Goal: Task Accomplishment & Management: Manage account settings

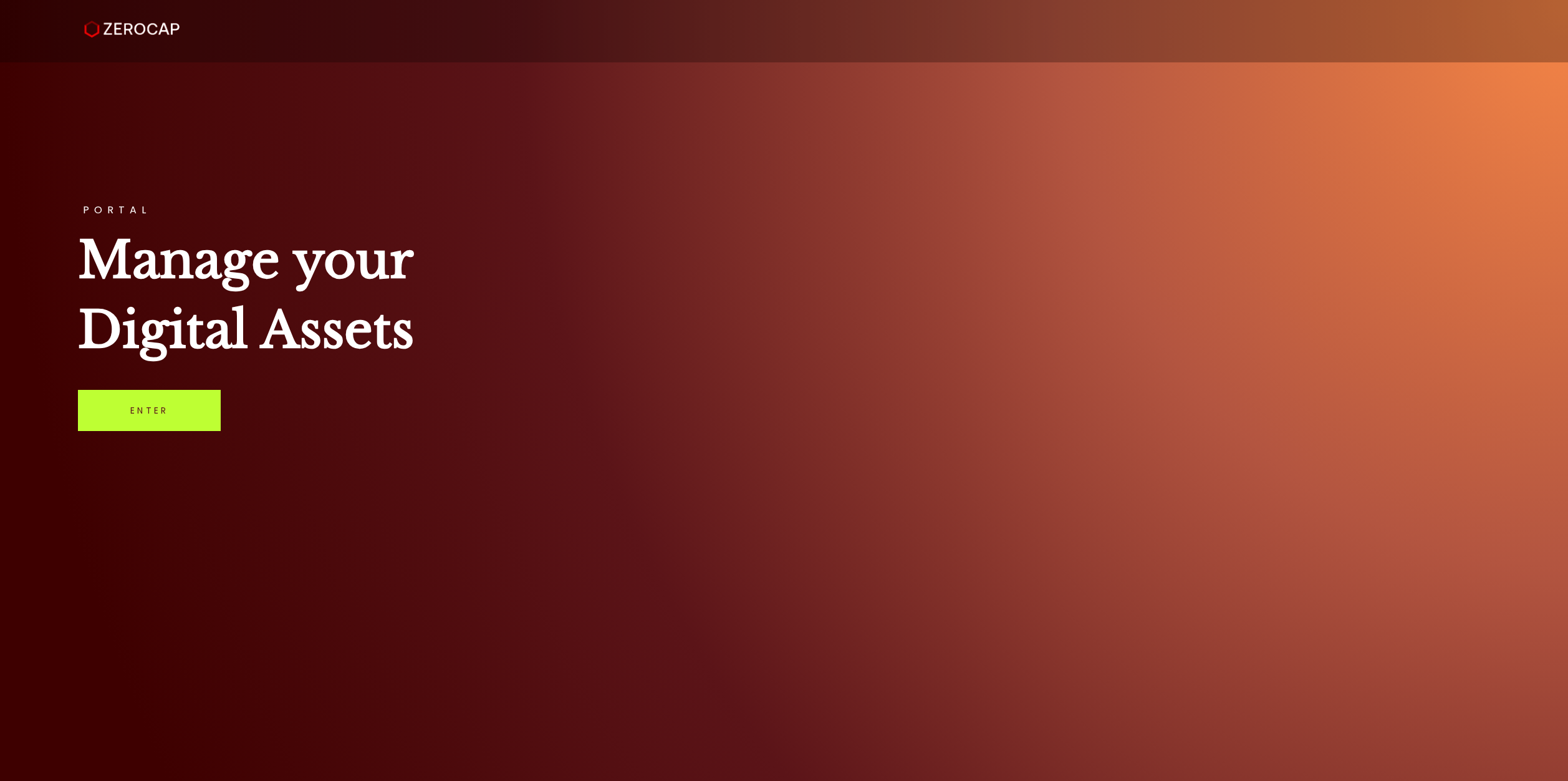
click at [117, 421] on link "Enter" at bounding box center [149, 410] width 143 height 41
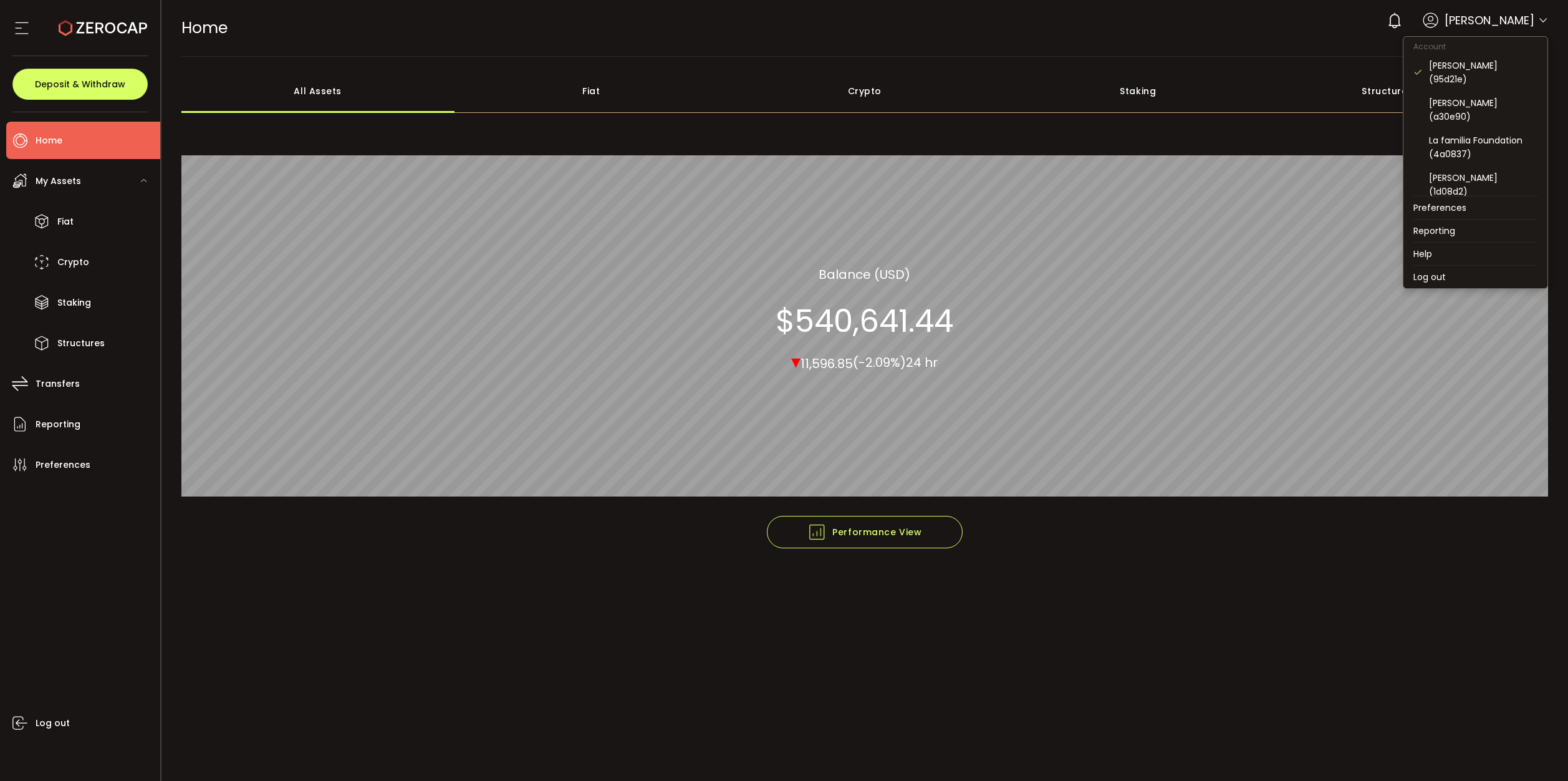
click at [1543, 20] on icon at bounding box center [1543, 20] width 10 height 10
click at [1485, 171] on div "[PERSON_NAME] (1d08d2)" at bounding box center [1483, 185] width 109 height 28
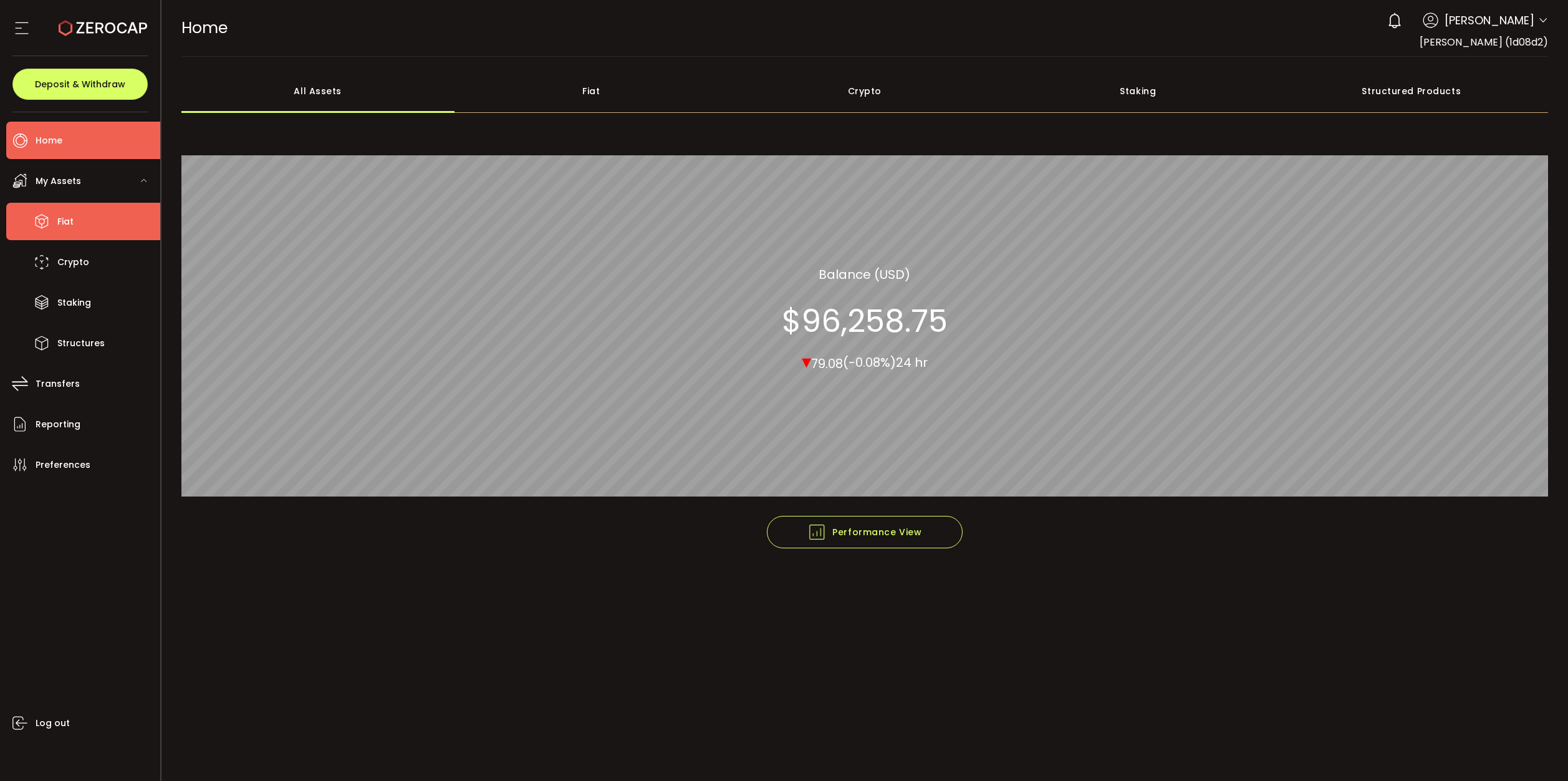
click at [75, 229] on li "Fiat" at bounding box center [83, 221] width 154 height 38
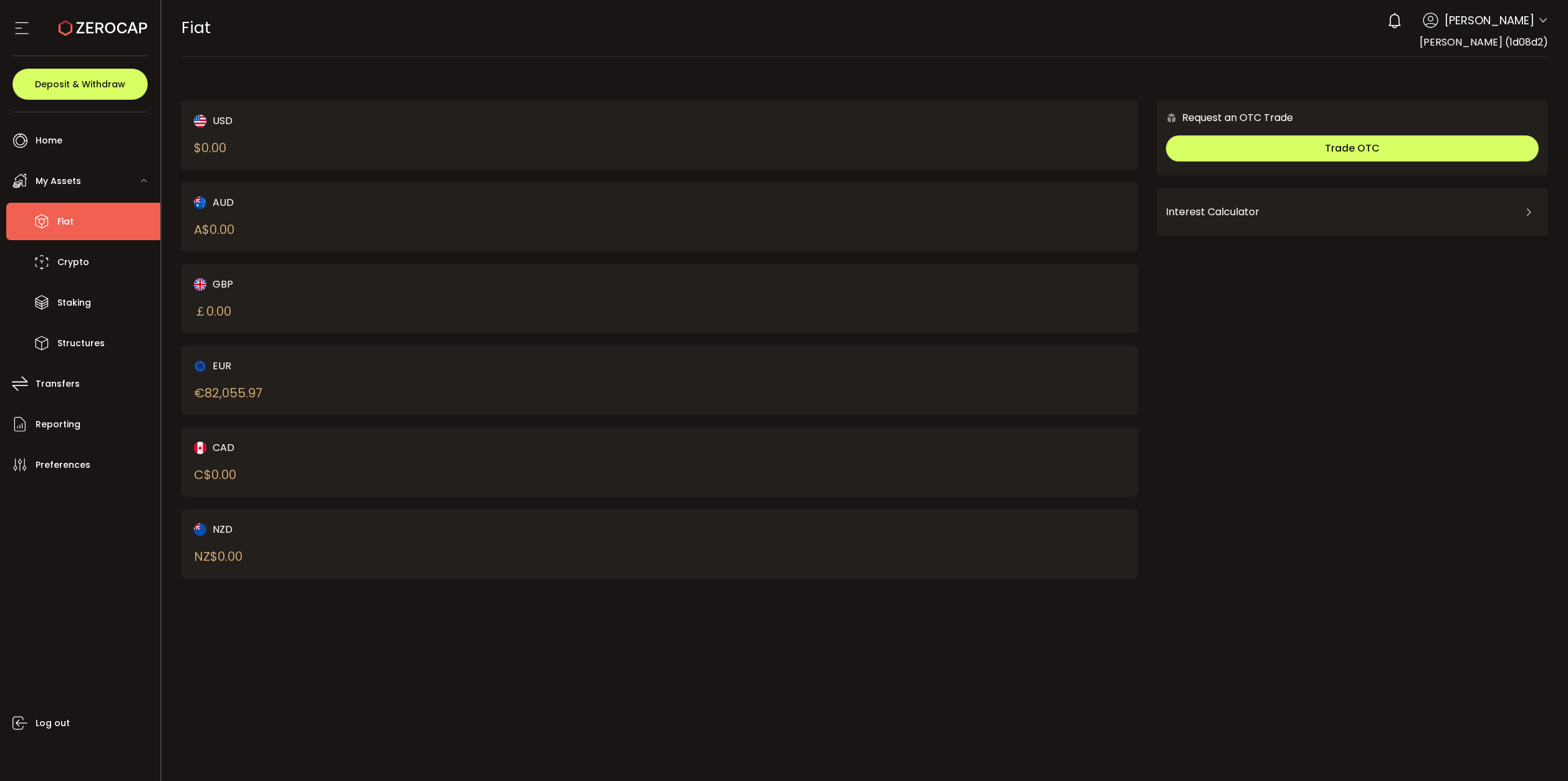
drag, startPoint x: 316, startPoint y: 365, endPoint x: 282, endPoint y: 363, distance: 34.1
click at [315, 365] on div "EUR" at bounding box center [403, 365] width 419 height 15
click at [209, 365] on div "EUR" at bounding box center [403, 365] width 419 height 15
click at [216, 388] on div "€ 82,055.97" at bounding box center [228, 393] width 68 height 19
click at [211, 347] on div "EUR € 82,055.97" at bounding box center [660, 380] width 957 height 69
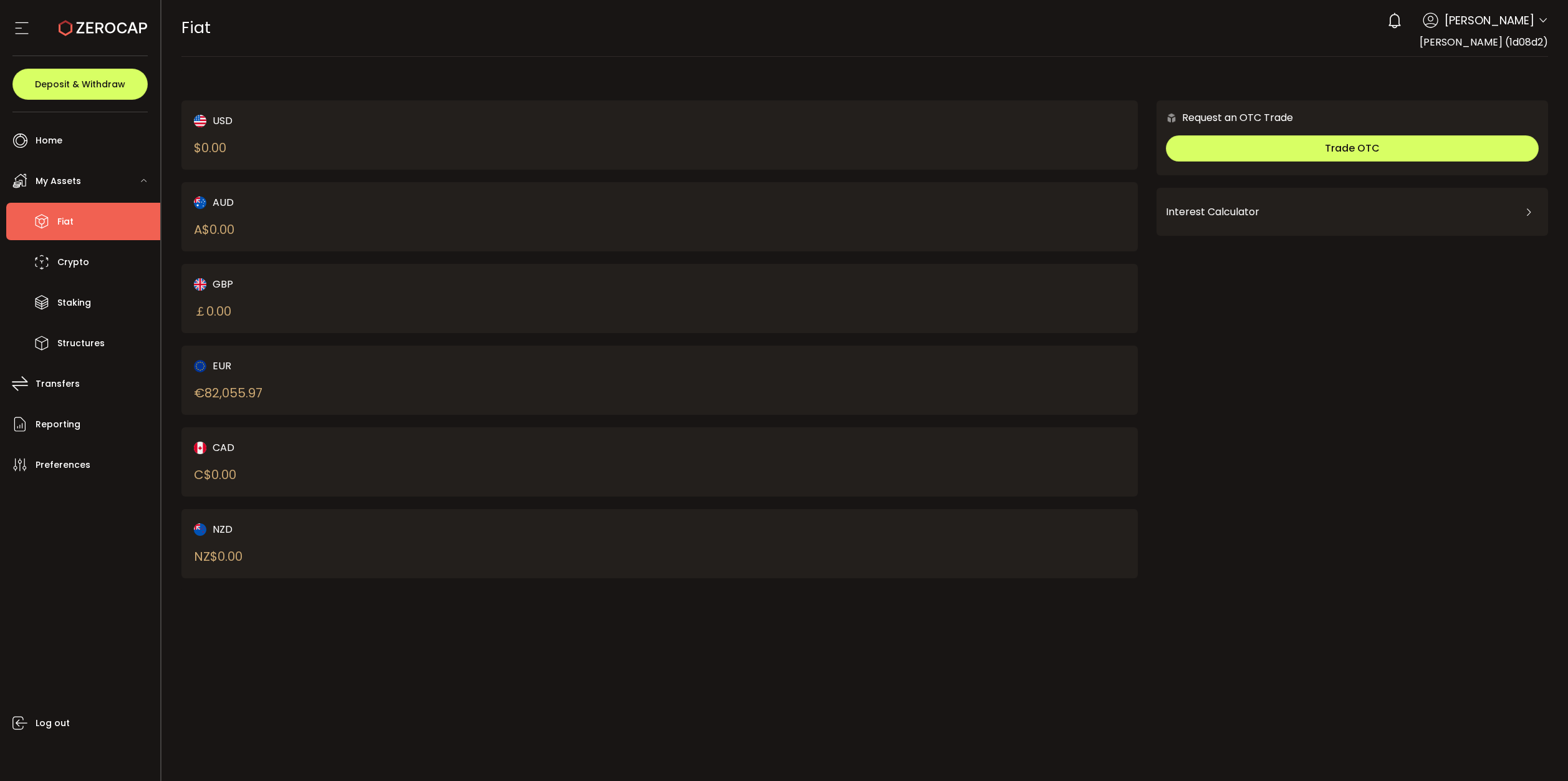
click at [225, 365] on div "EUR" at bounding box center [403, 365] width 419 height 15
click at [554, 381] on div "EUR € 82,055.97" at bounding box center [403, 380] width 419 height 44
click at [101, 72] on button "Deposit & Withdraw" at bounding box center [81, 84] width 136 height 31
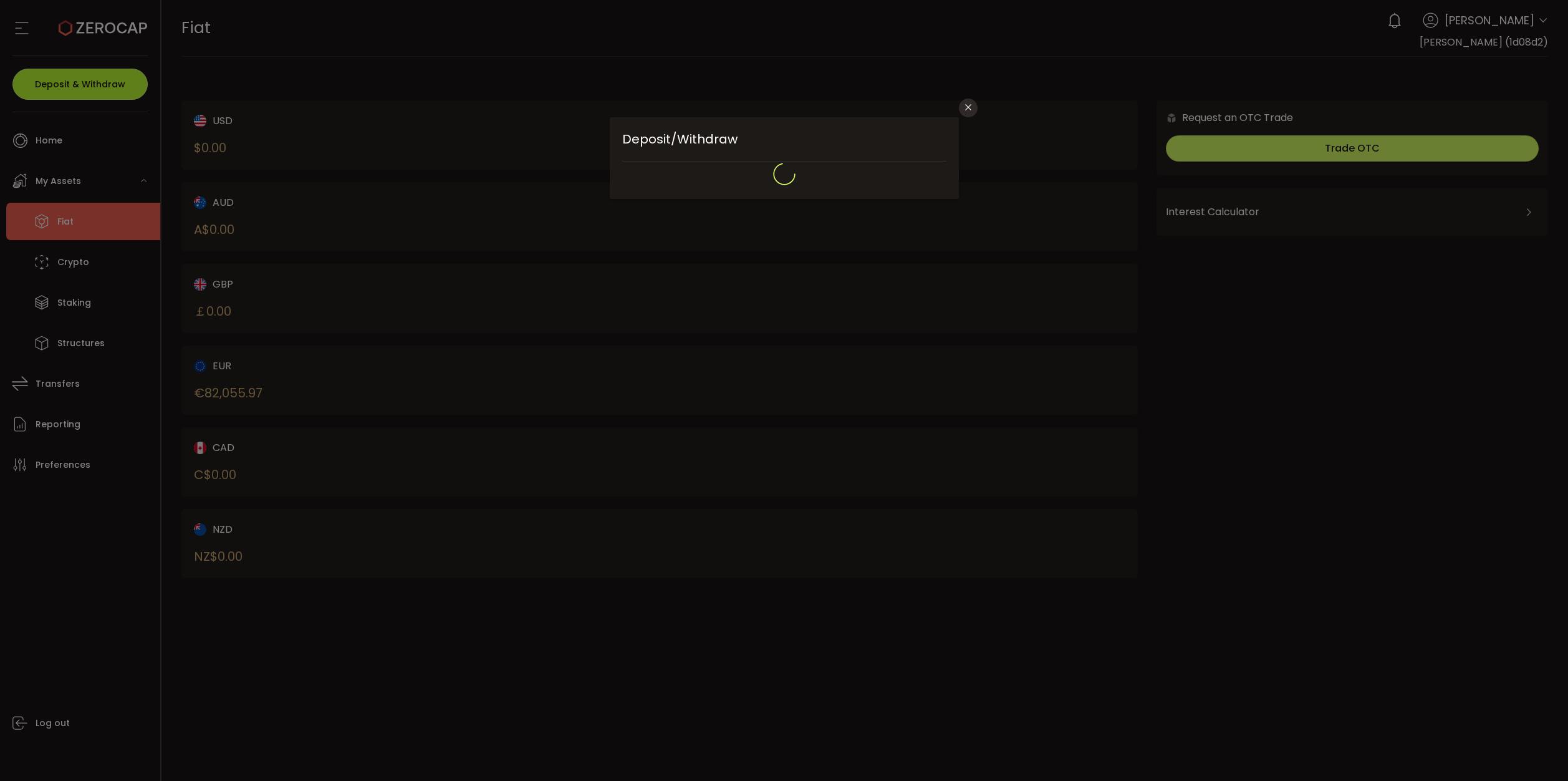
type input "**********"
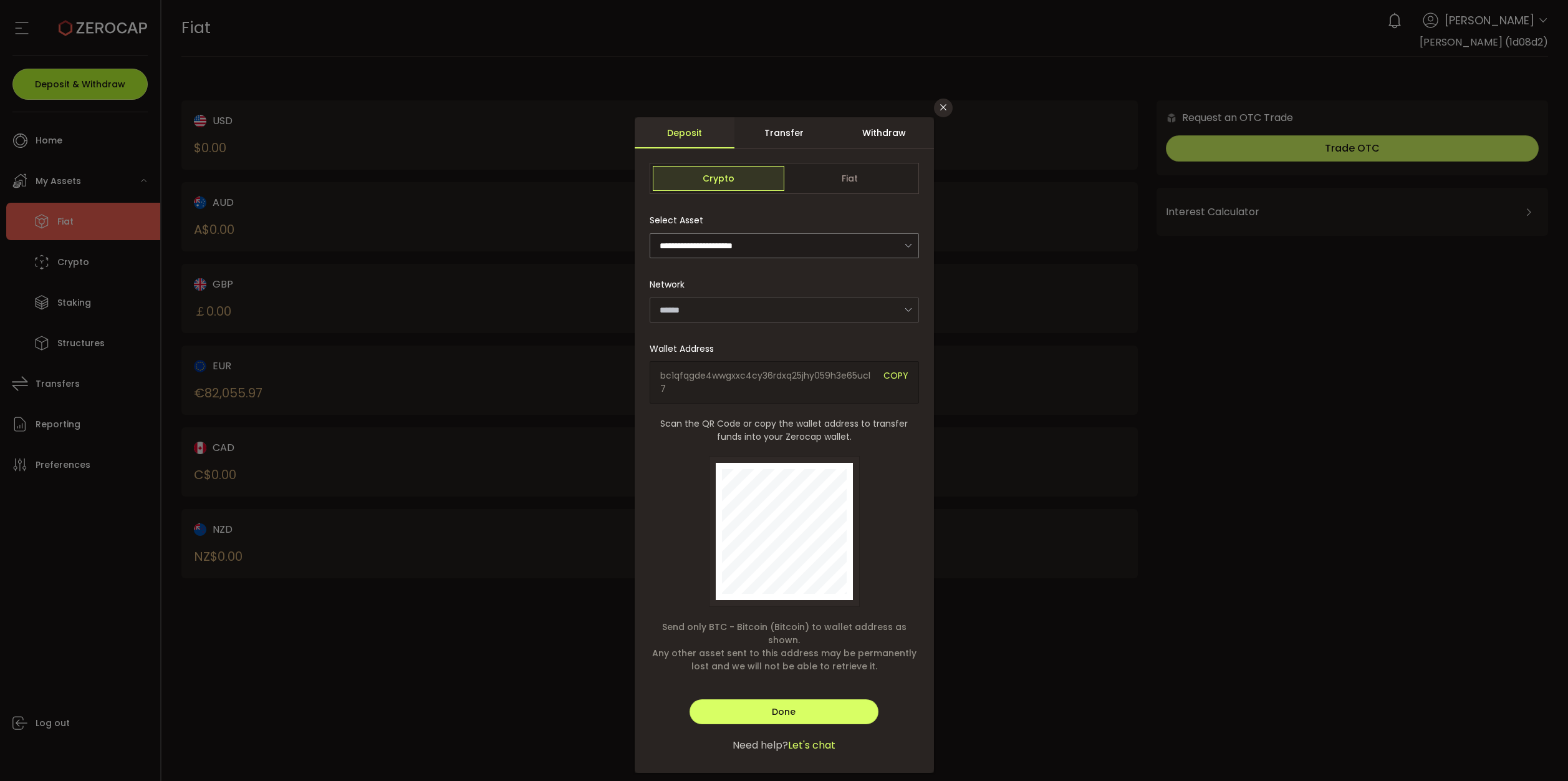
type input "*******"
click at [870, 134] on div "Withdraw" at bounding box center [884, 133] width 100 height 31
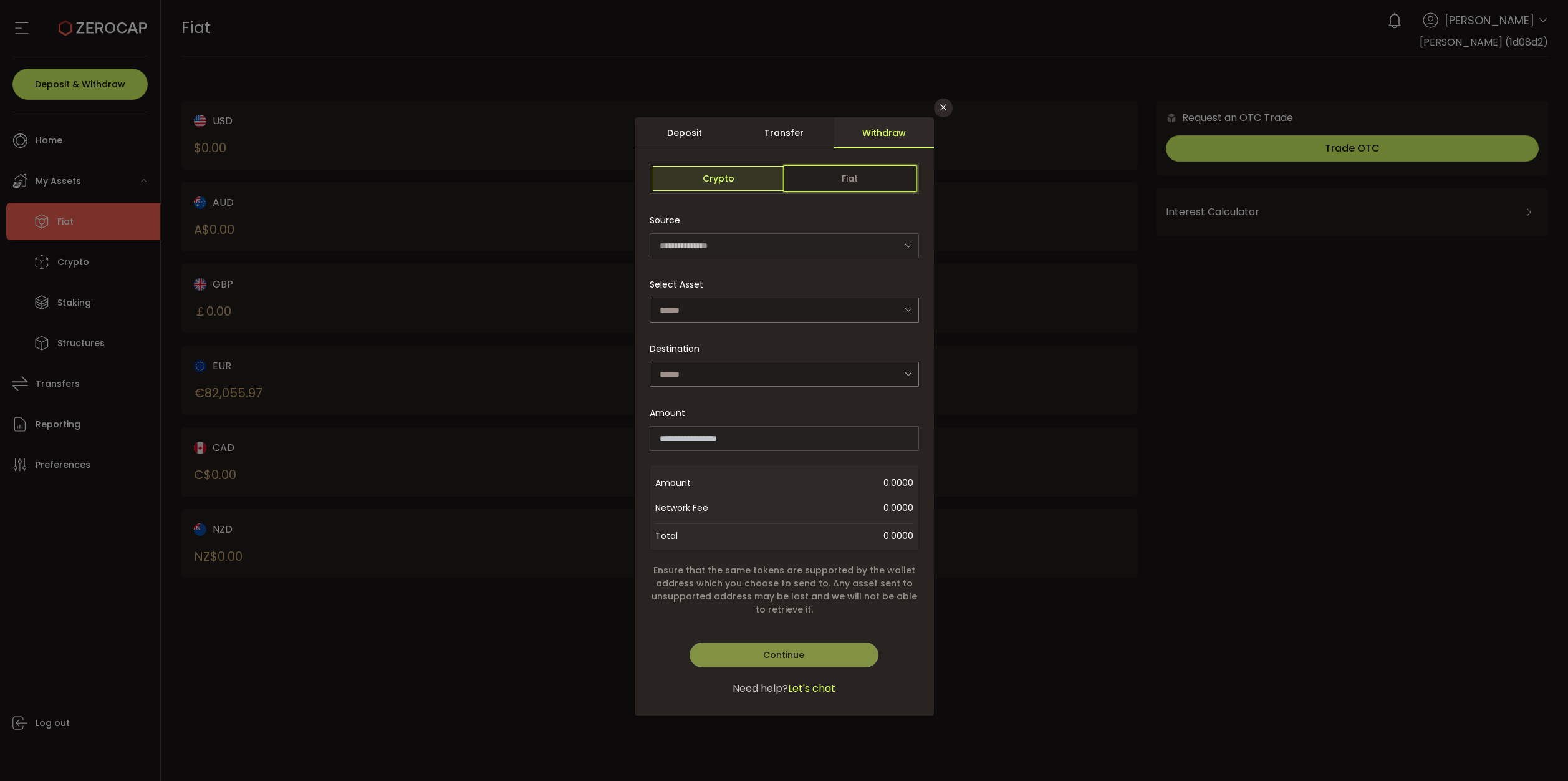
click at [836, 178] on span "Fiat" at bounding box center [850, 178] width 132 height 25
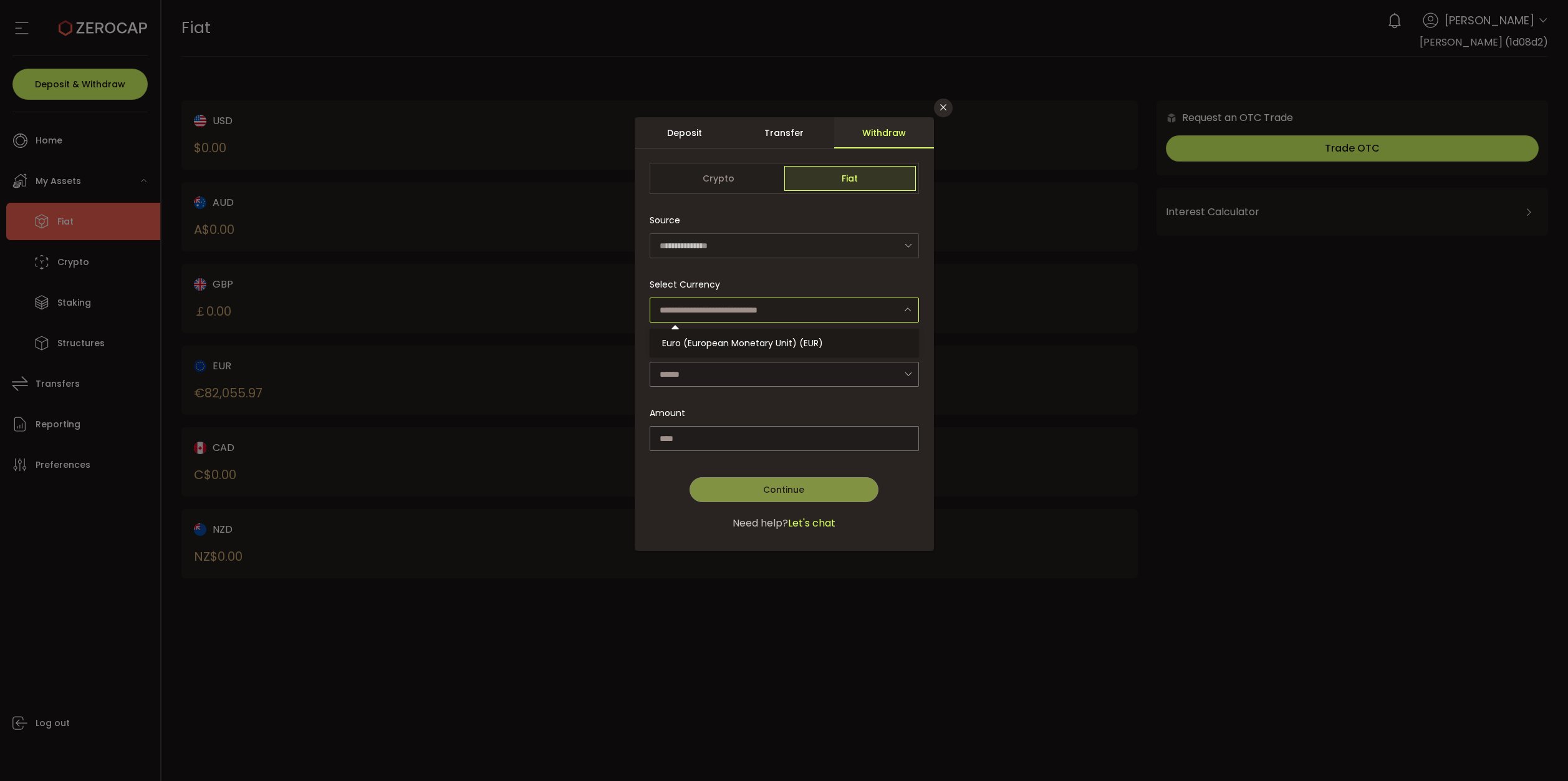
click at [731, 300] on input "dialog" at bounding box center [784, 309] width 269 height 25
click at [728, 342] on span "Euro (European Monetary Unit) (EUR)" at bounding box center [743, 343] width 161 height 13
type input "**********"
click at [725, 371] on input "dialog" at bounding box center [784, 374] width 269 height 25
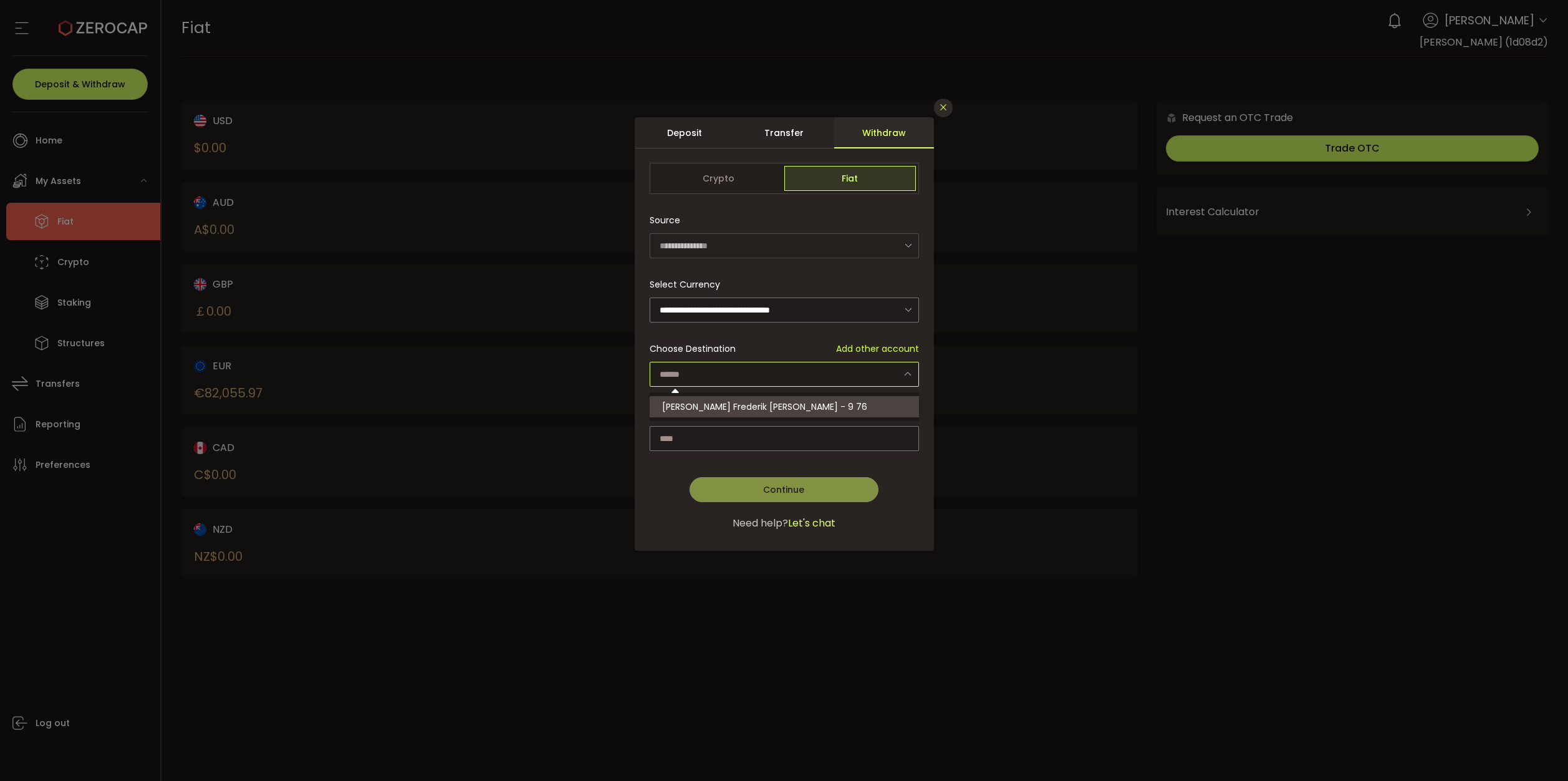
click at [945, 108] on icon "Close" at bounding box center [943, 107] width 10 height 10
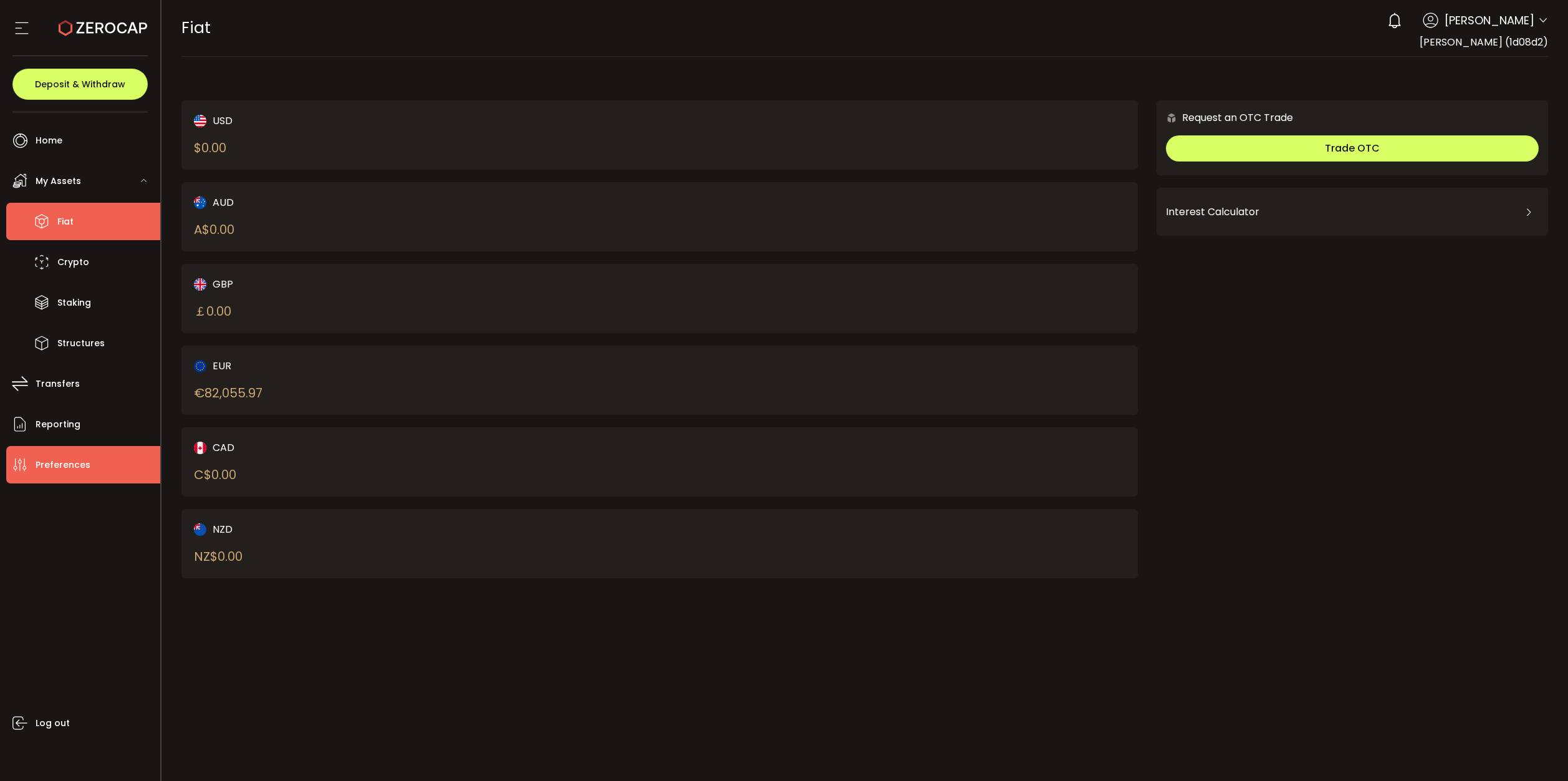
click at [54, 458] on span "Preferences" at bounding box center [63, 464] width 55 height 18
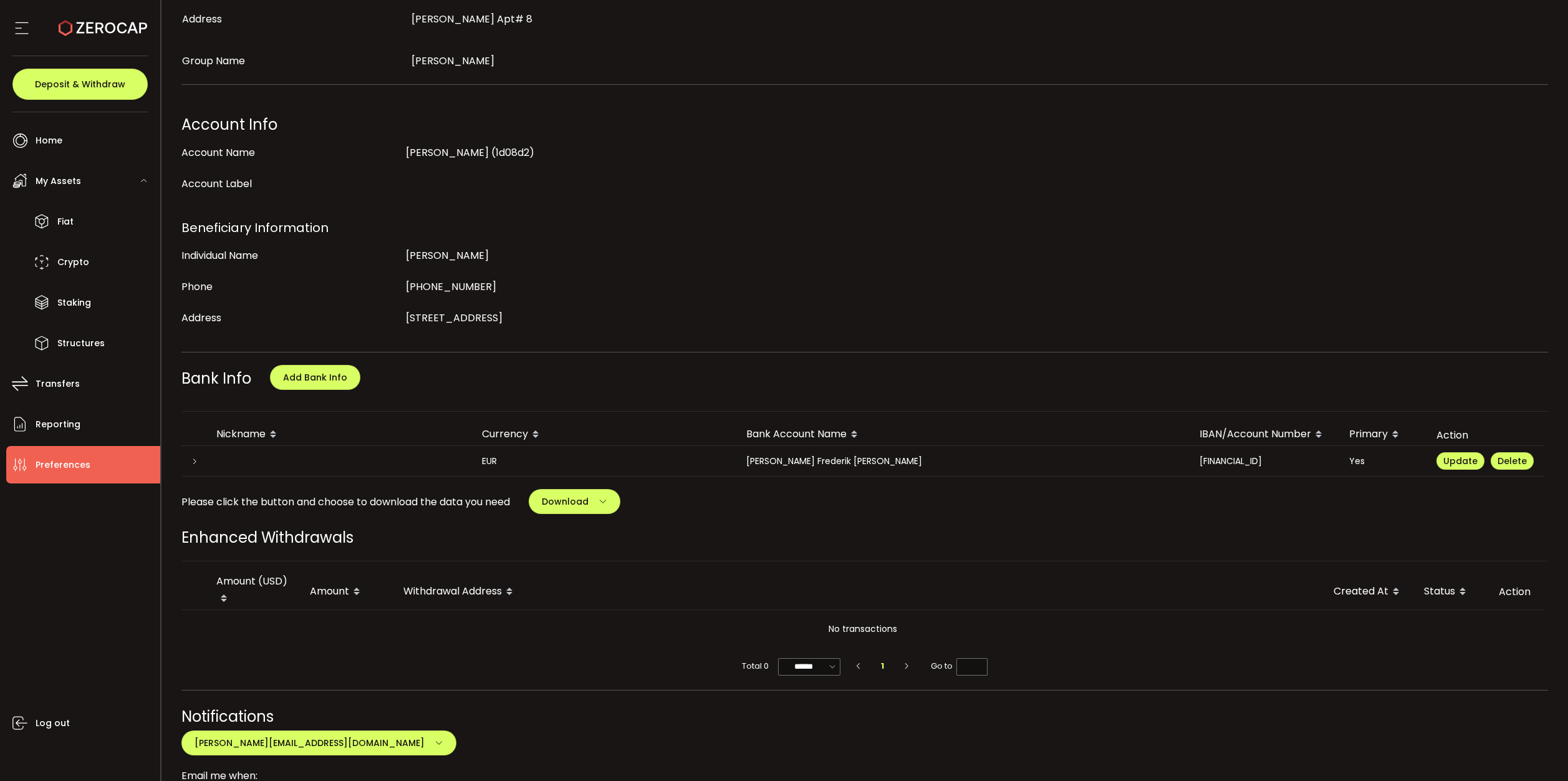
scroll to position [187, 0]
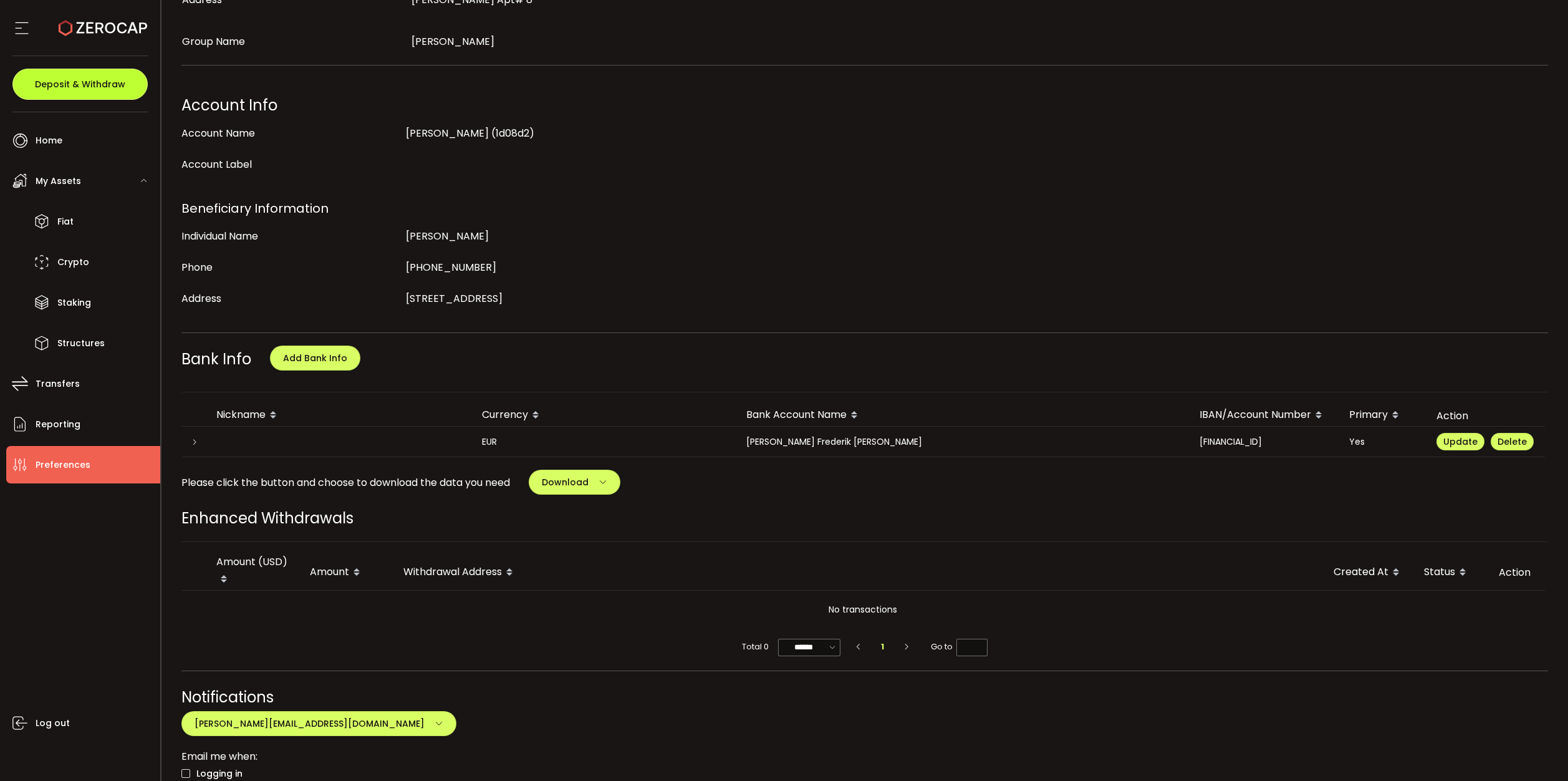
click at [74, 89] on span "Deposit & Withdraw" at bounding box center [80, 84] width 91 height 9
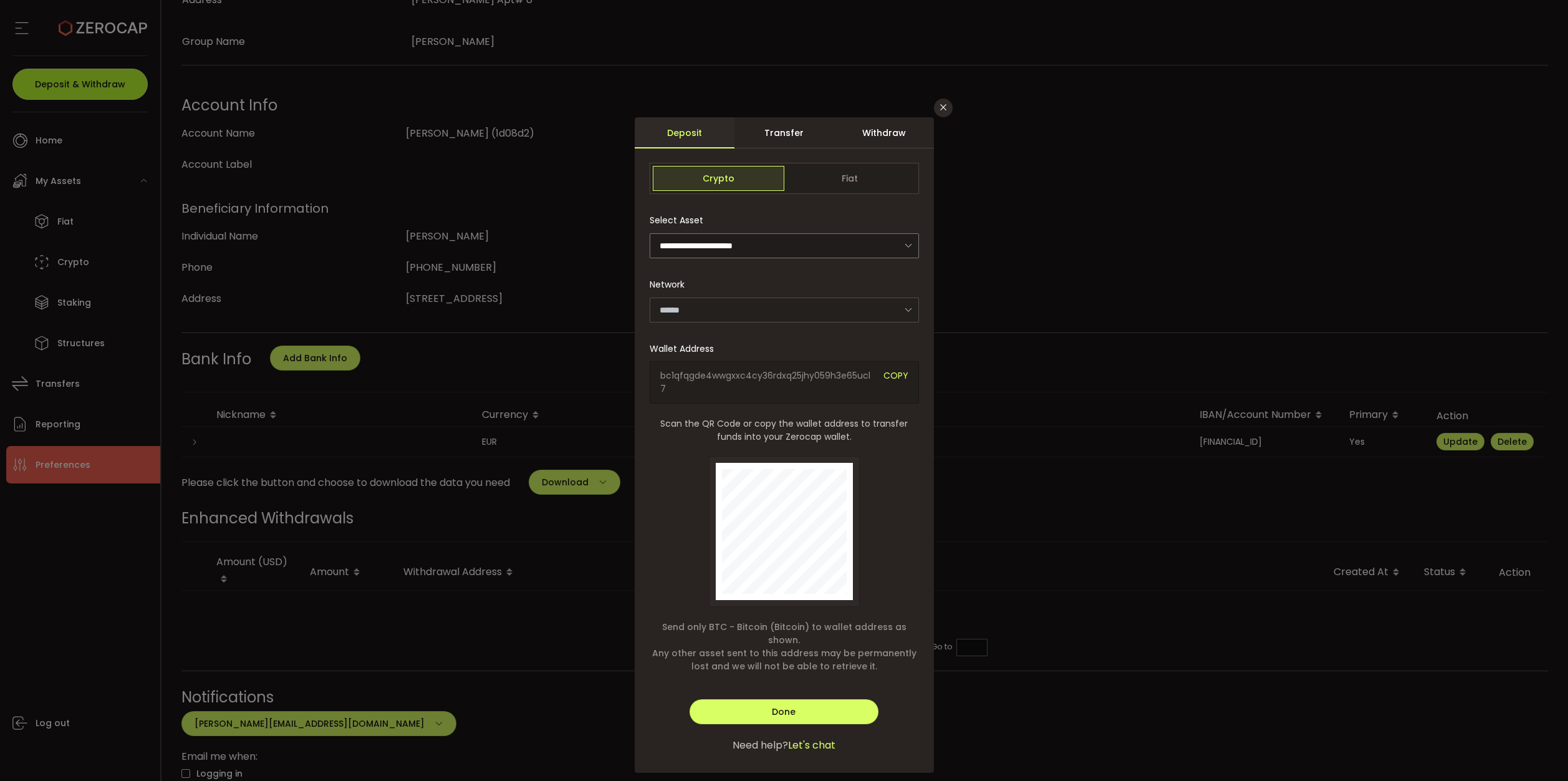
type input "*******"
click at [861, 138] on div "Withdraw" at bounding box center [884, 133] width 100 height 31
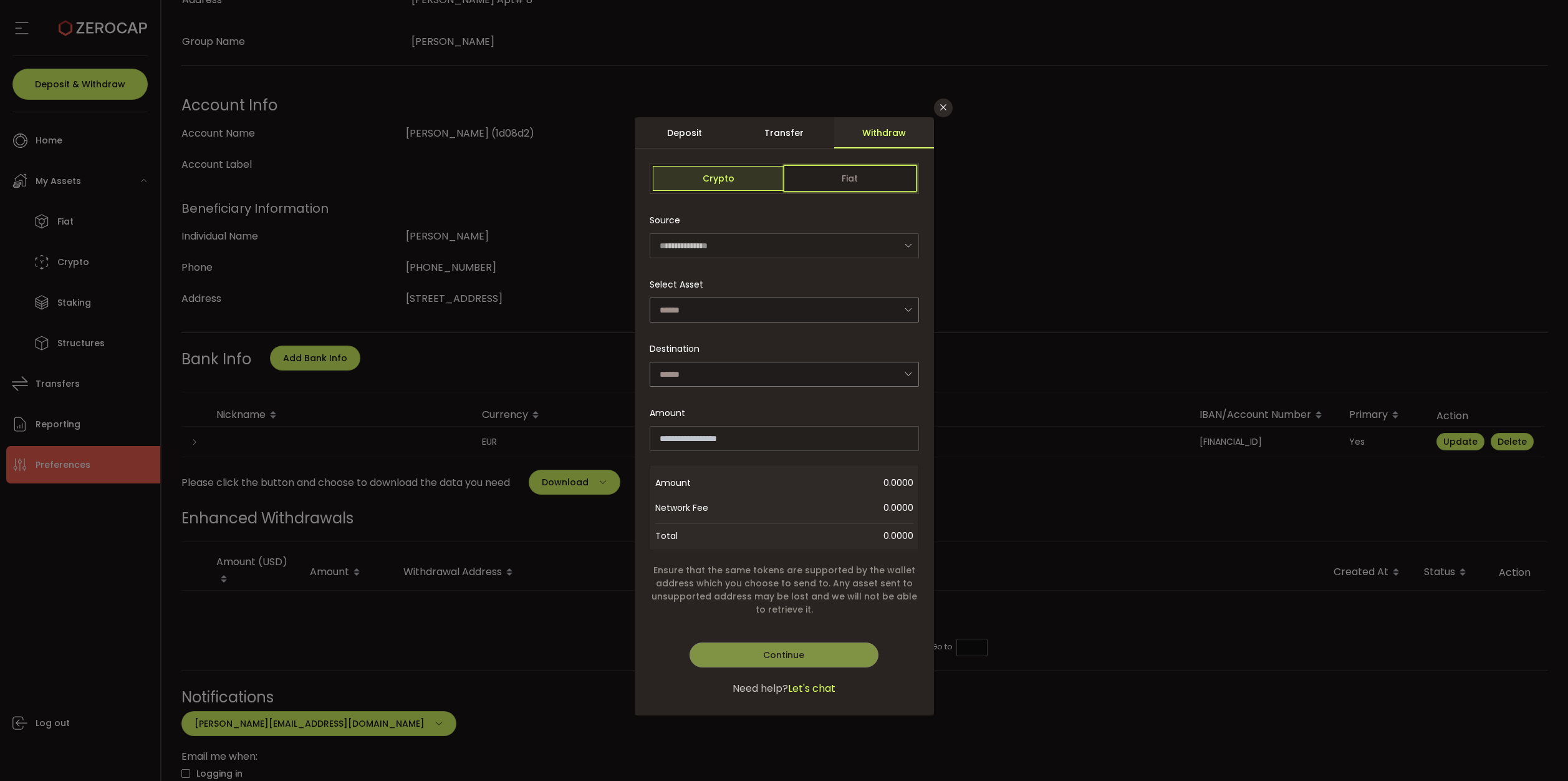
click at [861, 172] on span "Fiat" at bounding box center [850, 178] width 132 height 25
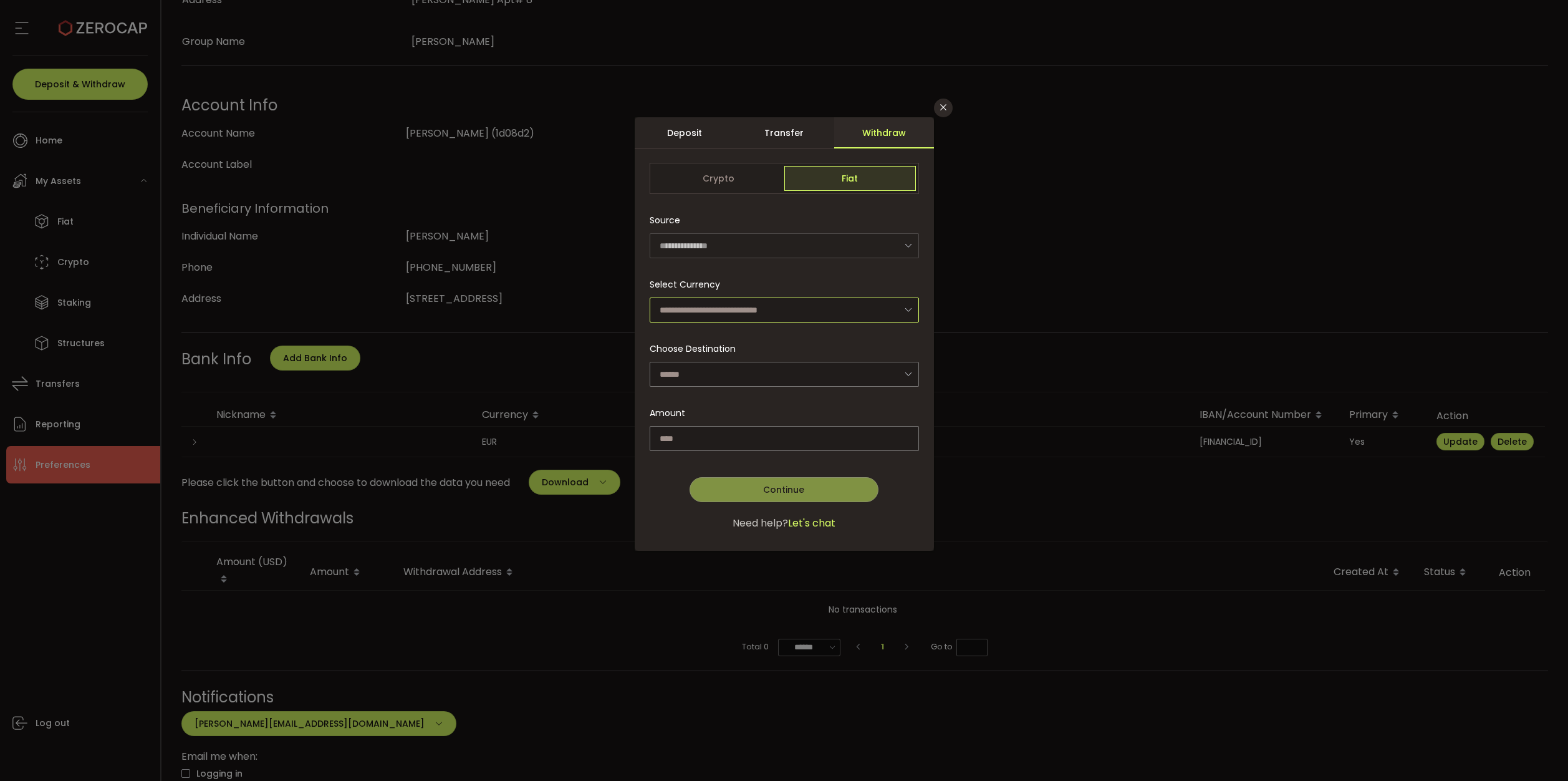
click at [786, 308] on input "dialog" at bounding box center [784, 309] width 269 height 25
click at [762, 343] on span "Euro (European Monetary Unit) (EUR)" at bounding box center [743, 343] width 161 height 13
type input "**********"
click at [751, 368] on div "dialog" at bounding box center [784, 334] width 299 height 433
click at [770, 365] on input "dialog" at bounding box center [784, 374] width 269 height 25
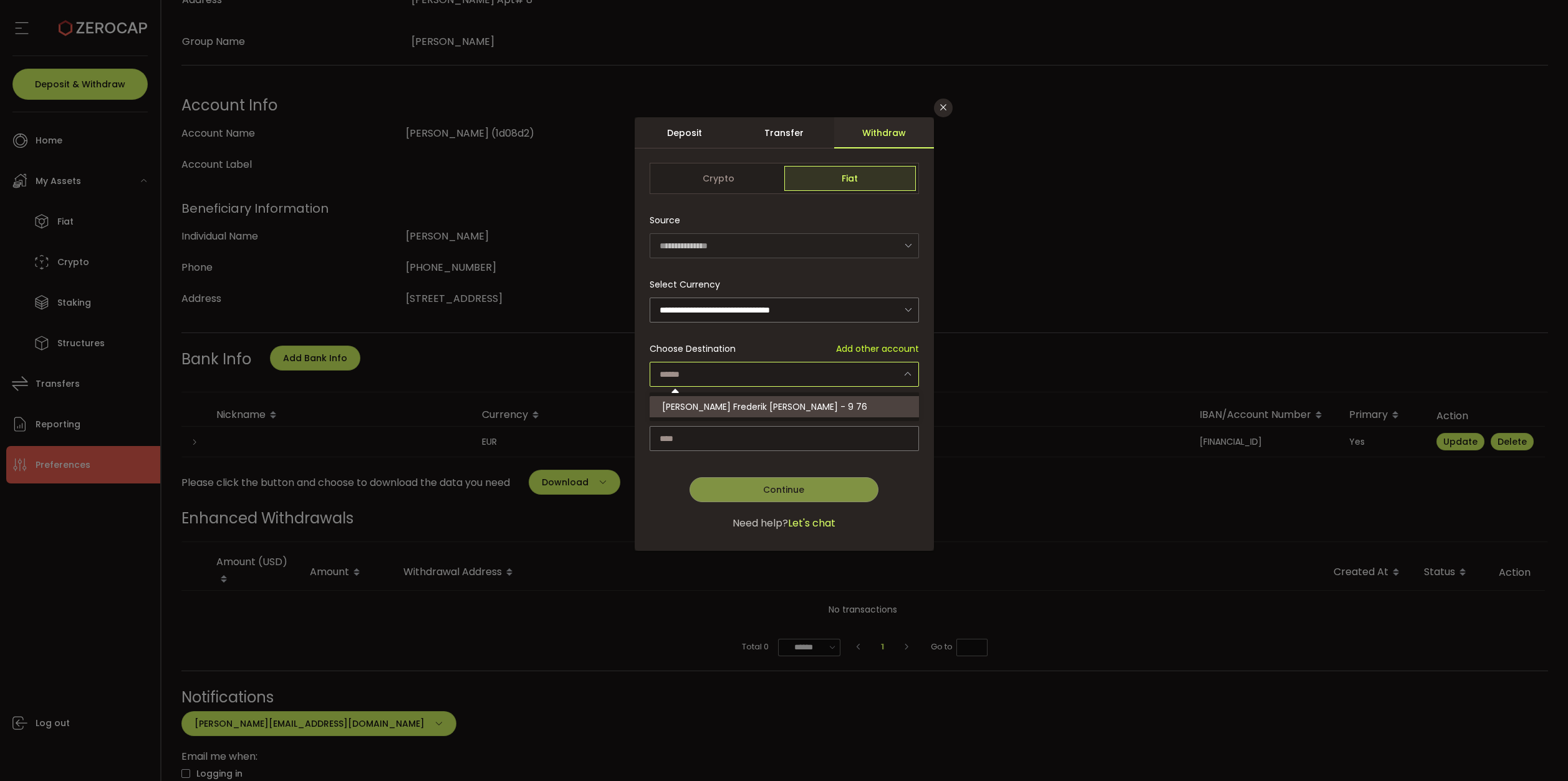
click at [767, 402] on span "[PERSON_NAME] Frederik [PERSON_NAME] - 9 76" at bounding box center [765, 407] width 205 height 13
type input "**********"
click at [768, 428] on input "dialog" at bounding box center [784, 438] width 269 height 25
click at [844, 408] on span "Available: 82,055.97 EUR" at bounding box center [868, 413] width 101 height 13
click at [869, 411] on span "Available: 82,055.97 EUR" at bounding box center [868, 413] width 101 height 13
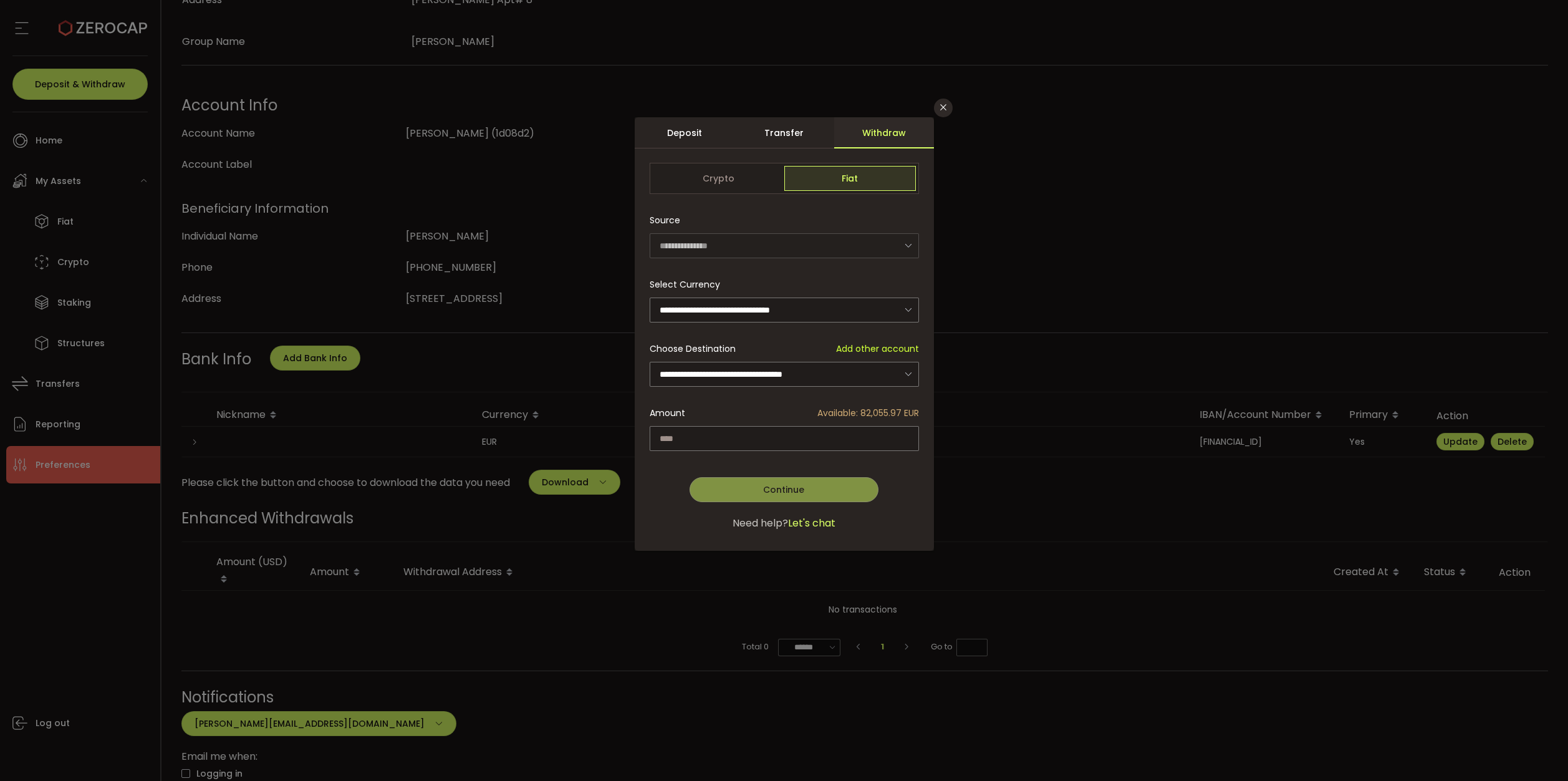
click at [869, 411] on span "Available: 82,055.97 EUR" at bounding box center [868, 413] width 101 height 13
click at [839, 428] on input "dialog" at bounding box center [784, 438] width 269 height 25
type input "**********"
click at [807, 490] on button "Continue" at bounding box center [784, 489] width 189 height 25
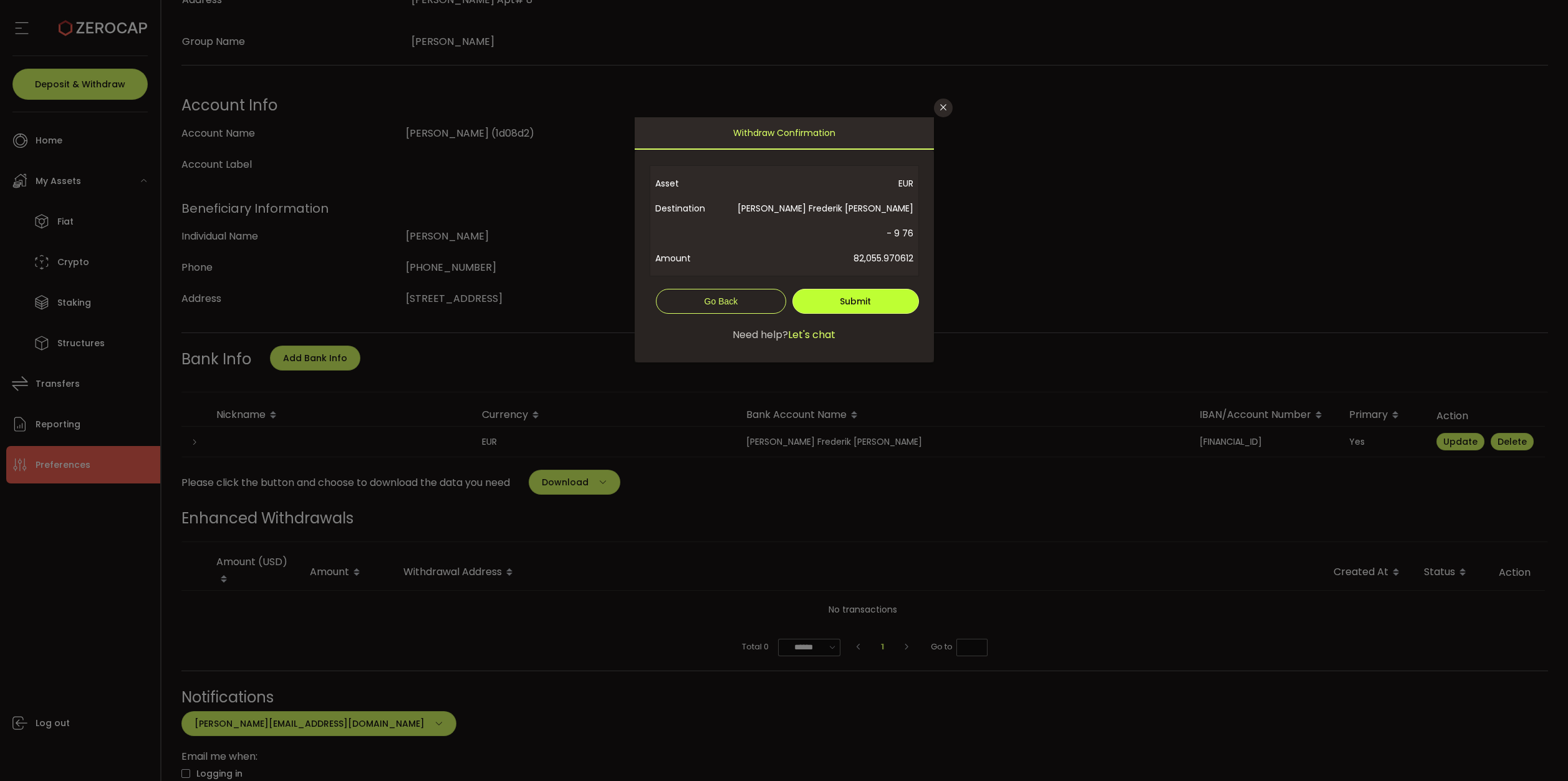
click at [859, 295] on span "Submit" at bounding box center [855, 301] width 31 height 13
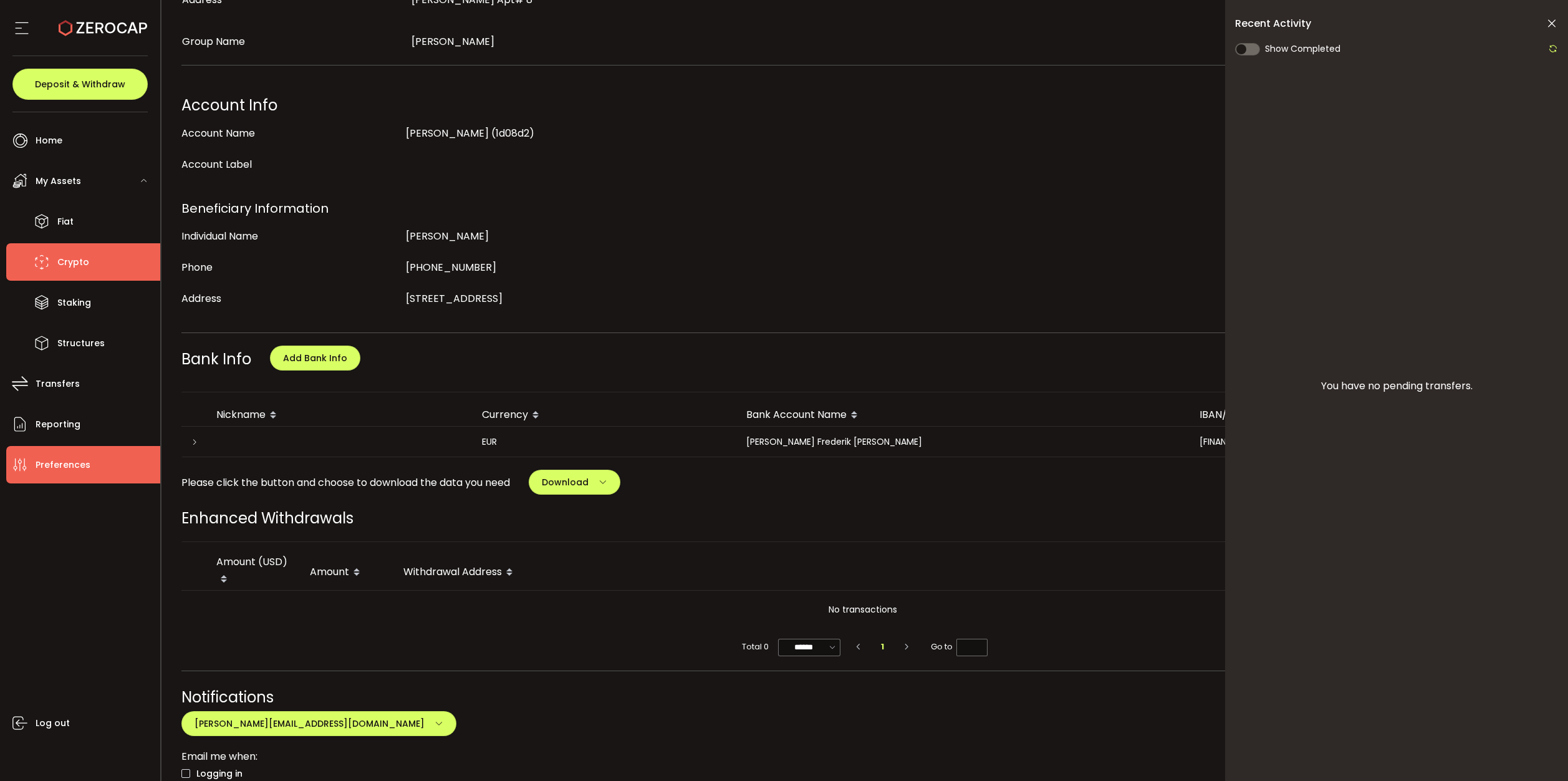
click at [87, 254] on span "Crypto" at bounding box center [73, 262] width 32 height 18
